Goal: Information Seeking & Learning: Understand process/instructions

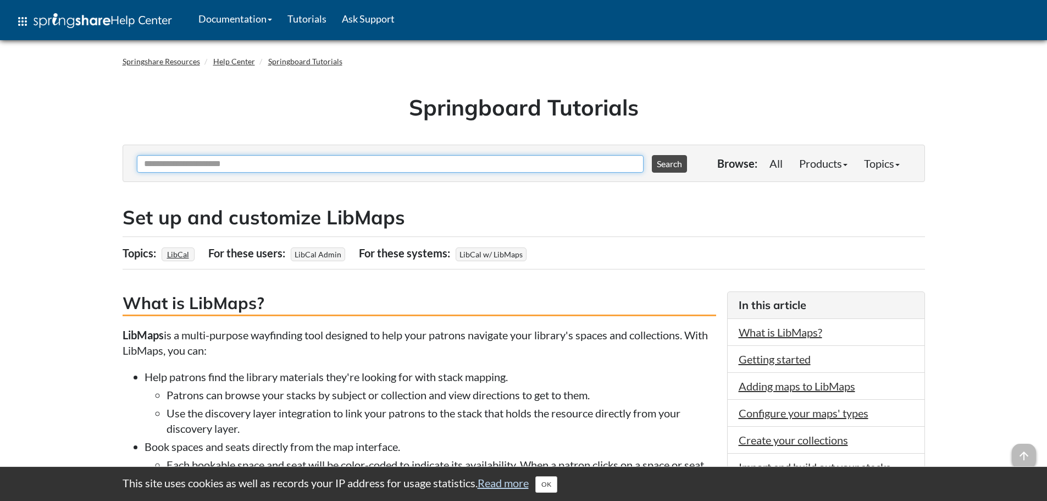
click at [364, 170] on input "Ask Another Question" at bounding box center [390, 164] width 507 height 18
type input "**********"
click at [652, 155] on button "Search" at bounding box center [669, 164] width 35 height 18
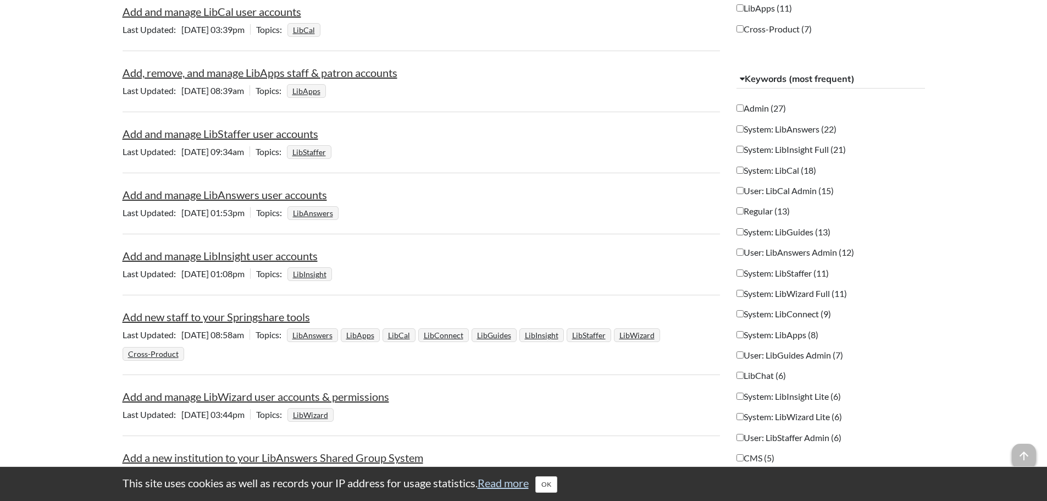
scroll to position [220, 0]
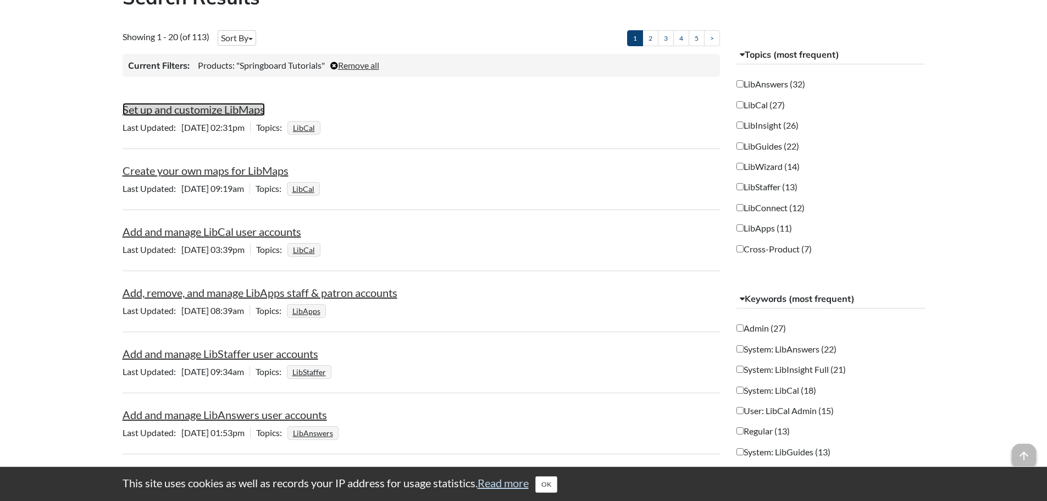
click at [170, 105] on link "Set up and customize LibMaps" at bounding box center [194, 109] width 142 height 13
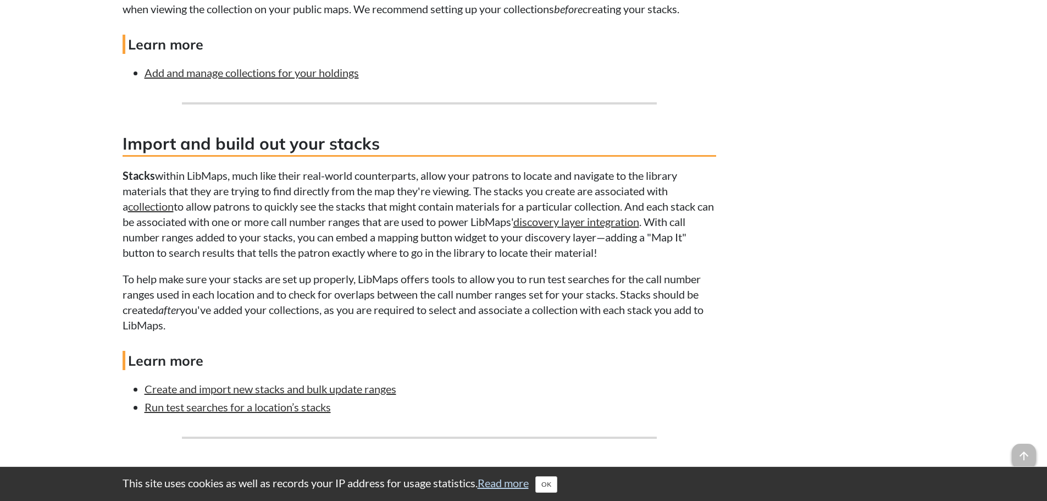
scroll to position [2253, 0]
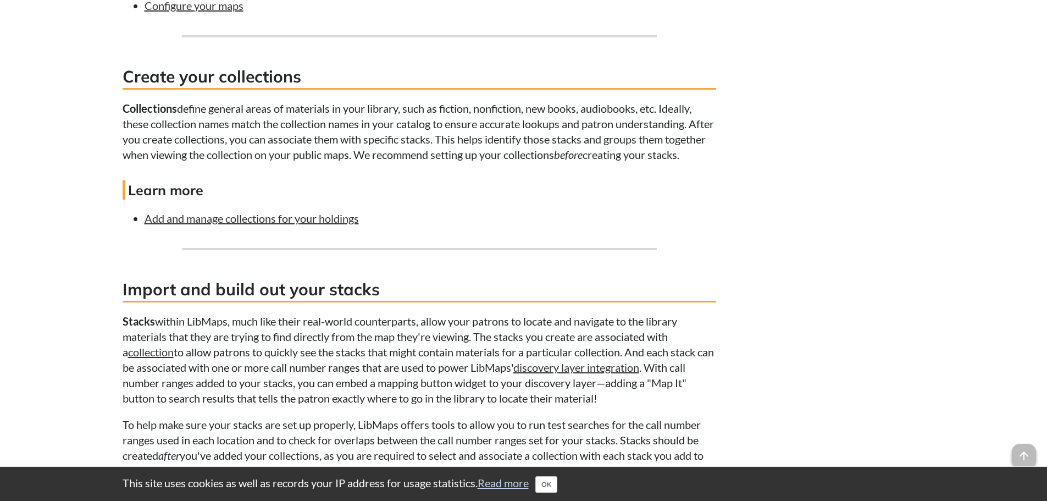
scroll to position [270, 0]
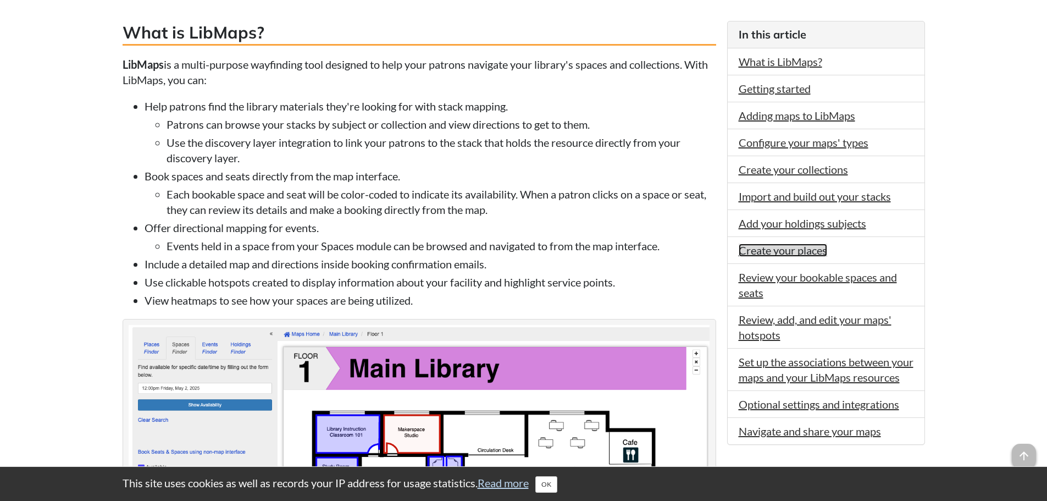
click at [747, 255] on link "Create your places" at bounding box center [782, 249] width 88 height 13
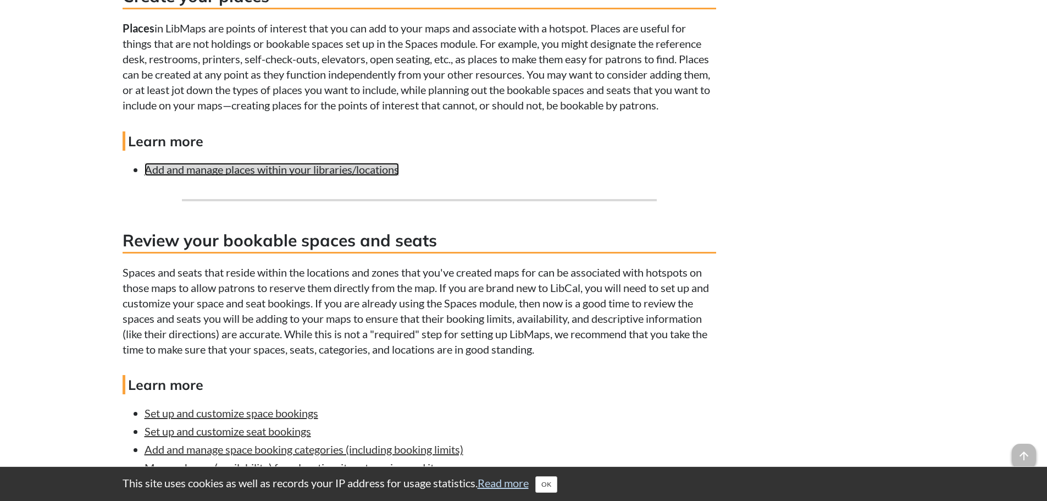
click at [323, 176] on link "Add and manage places within your libraries/locations" at bounding box center [271, 169] width 254 height 13
